Goal: Information Seeking & Learning: Learn about a topic

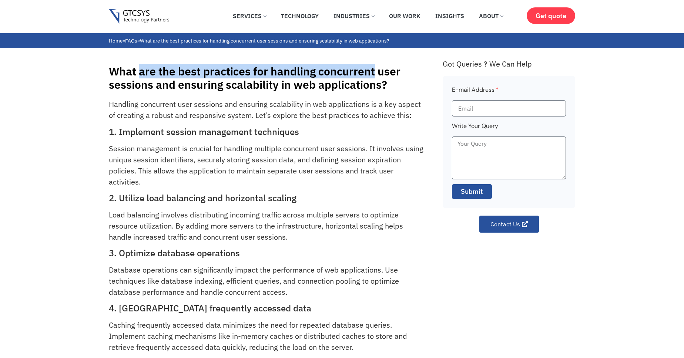
click at [150, 70] on h1 "What are the best practices for handling concurrent user sessions and ensuring …" at bounding box center [272, 78] width 327 height 27
drag, startPoint x: 150, startPoint y: 70, endPoint x: 343, endPoint y: 74, distance: 192.5
click at [343, 74] on h1 "What are the best practices for handling concurrent user sessions and ensuring …" at bounding box center [272, 78] width 327 height 27
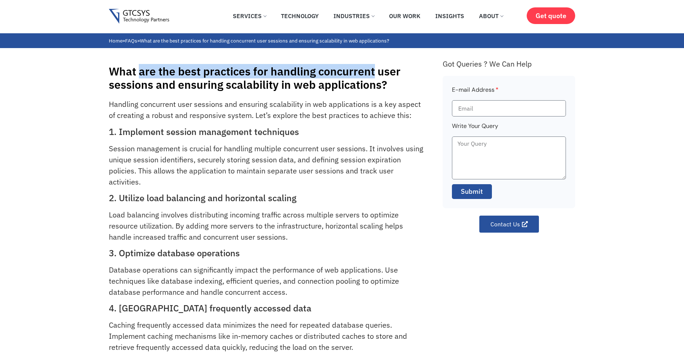
drag, startPoint x: 343, startPoint y: 74, endPoint x: 153, endPoint y: 70, distance: 190.3
click at [153, 70] on h1 "What are the best practices for handling concurrent user sessions and ensuring …" at bounding box center [272, 78] width 327 height 27
drag, startPoint x: 153, startPoint y: 70, endPoint x: 340, endPoint y: 70, distance: 187.7
click at [340, 70] on h1 "What are the best practices for handling concurrent user sessions and ensuring …" at bounding box center [272, 78] width 327 height 27
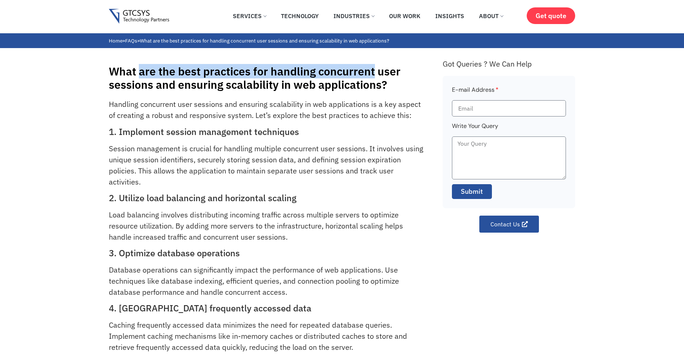
click at [340, 70] on h1 "What are the best practices for handling concurrent user sessions and ensuring …" at bounding box center [272, 78] width 327 height 27
drag, startPoint x: 340, startPoint y: 70, endPoint x: 146, endPoint y: 73, distance: 194.0
click at [146, 73] on h1 "What are the best practices for handling concurrent user sessions and ensuring …" at bounding box center [272, 78] width 327 height 27
drag, startPoint x: 146, startPoint y: 73, endPoint x: 332, endPoint y: 71, distance: 185.5
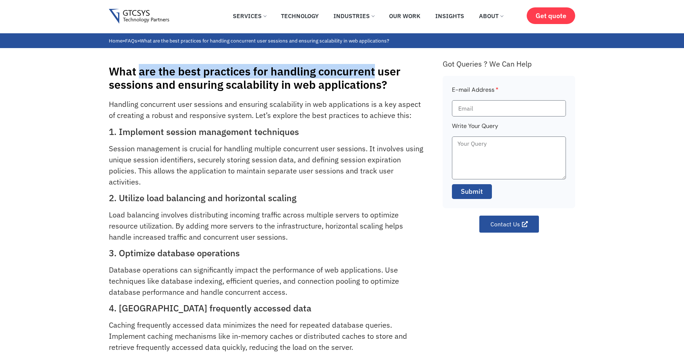
click at [332, 71] on h1 "What are the best practices for handling concurrent user sessions and ensuring …" at bounding box center [272, 78] width 327 height 27
